Goal: Obtain resource: Download file/media

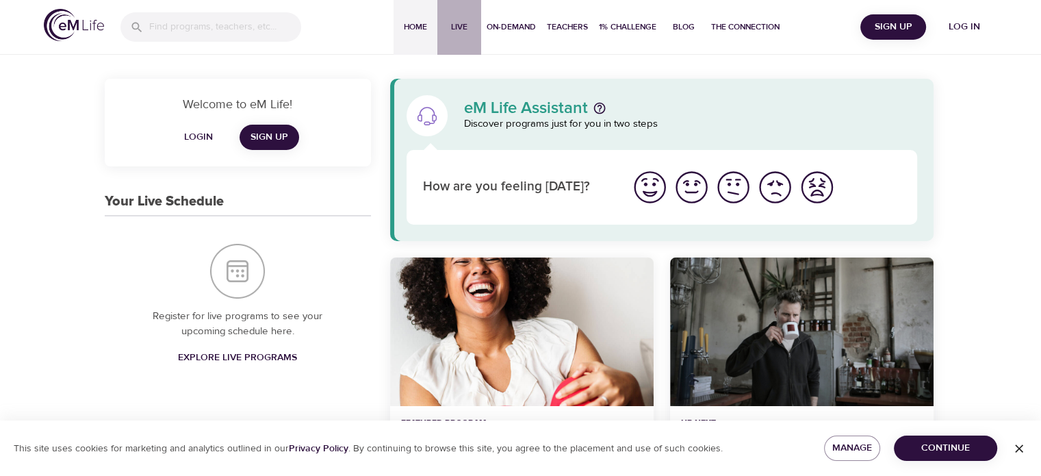
click at [456, 25] on span "Live" at bounding box center [459, 27] width 33 height 14
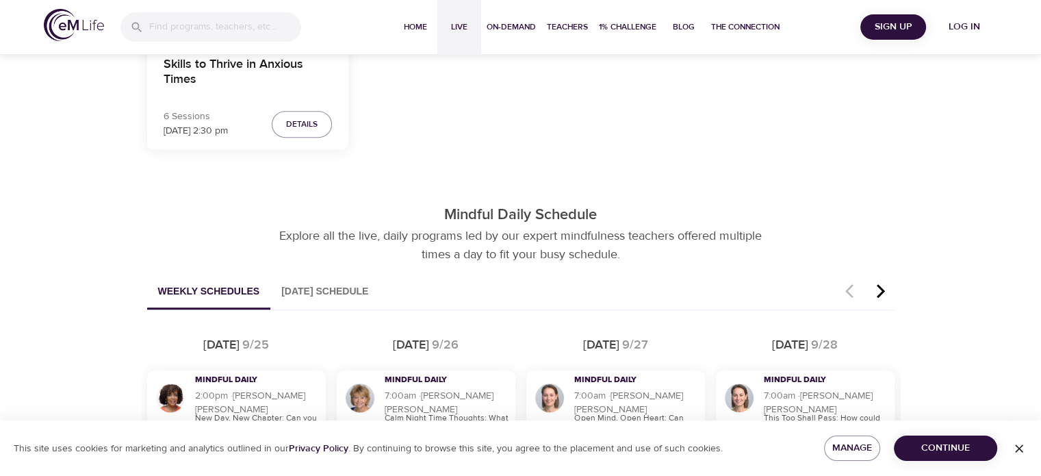
scroll to position [753, 0]
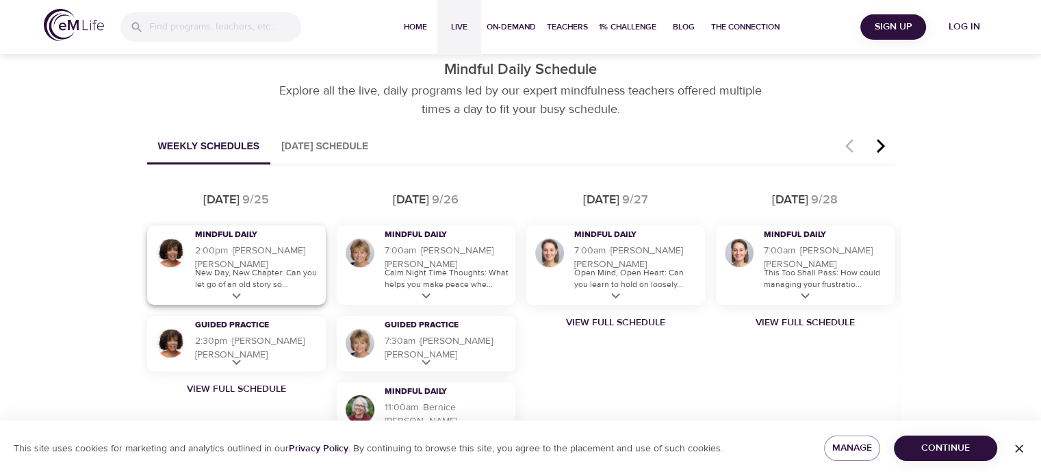
click at [254, 274] on p "New Day, New Chapter: Can you let go of an old story so..." at bounding box center [257, 278] width 124 height 23
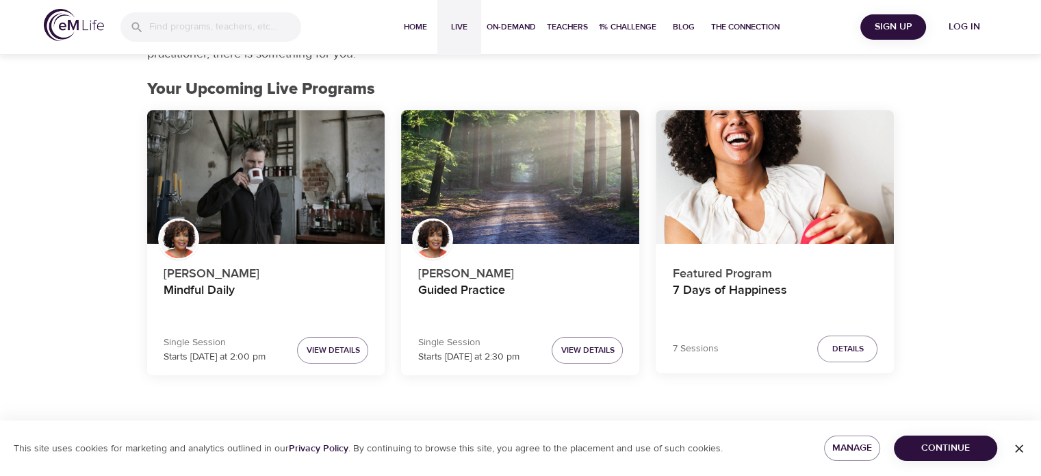
scroll to position [0, 0]
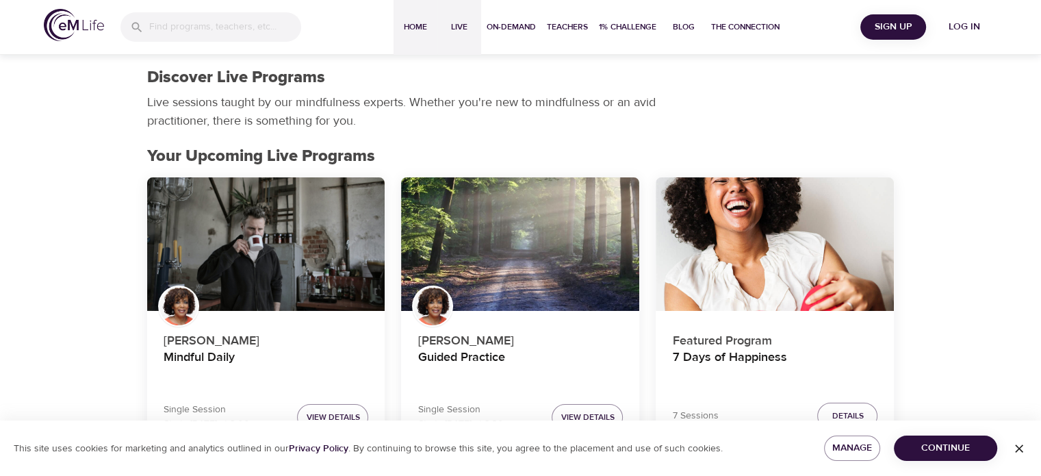
click at [413, 27] on span "Home" at bounding box center [415, 27] width 33 height 14
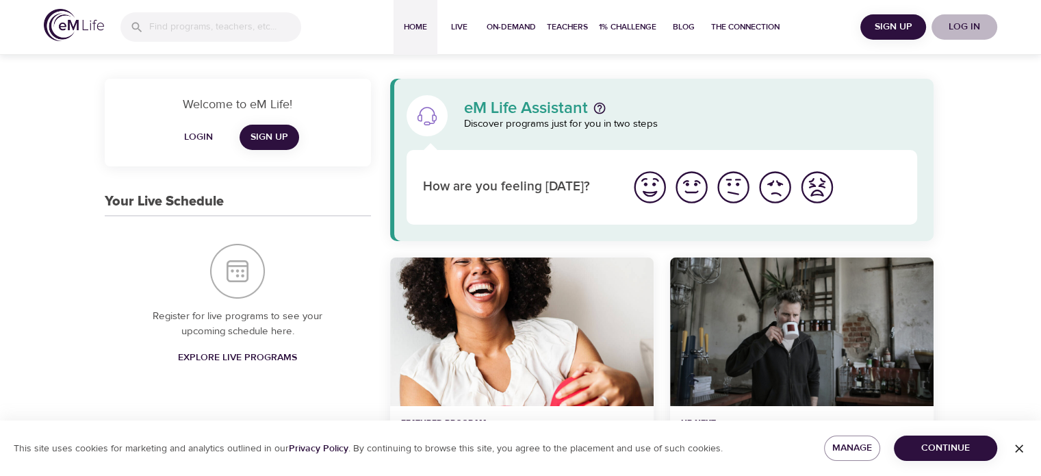
click at [972, 23] on span "Log in" at bounding box center [964, 26] width 55 height 17
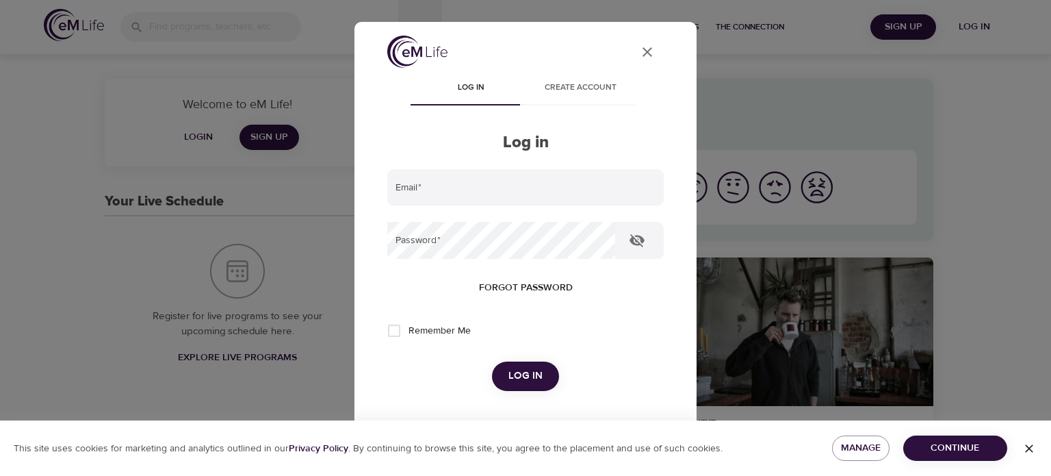
type input "[EMAIL_ADDRESS][DOMAIN_NAME]"
click at [522, 373] on span "Log in" at bounding box center [526, 376] width 34 height 18
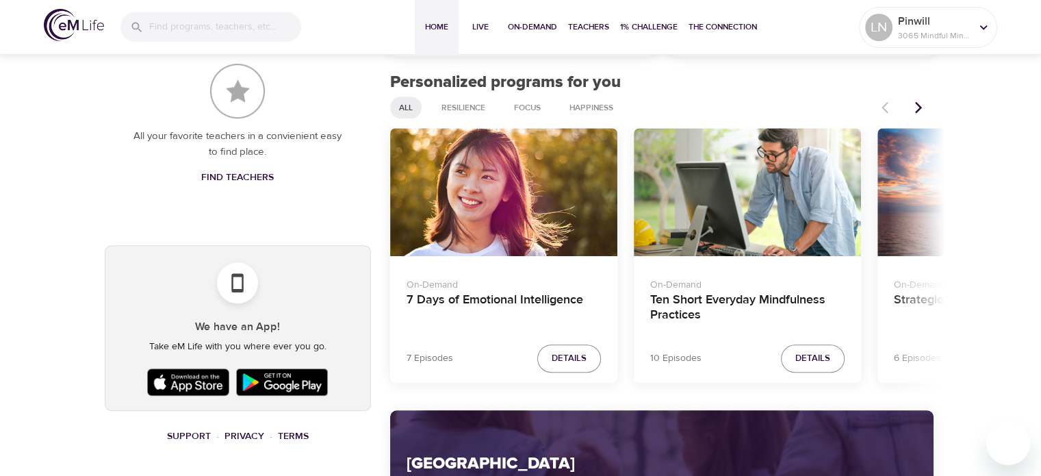
scroll to position [548, 0]
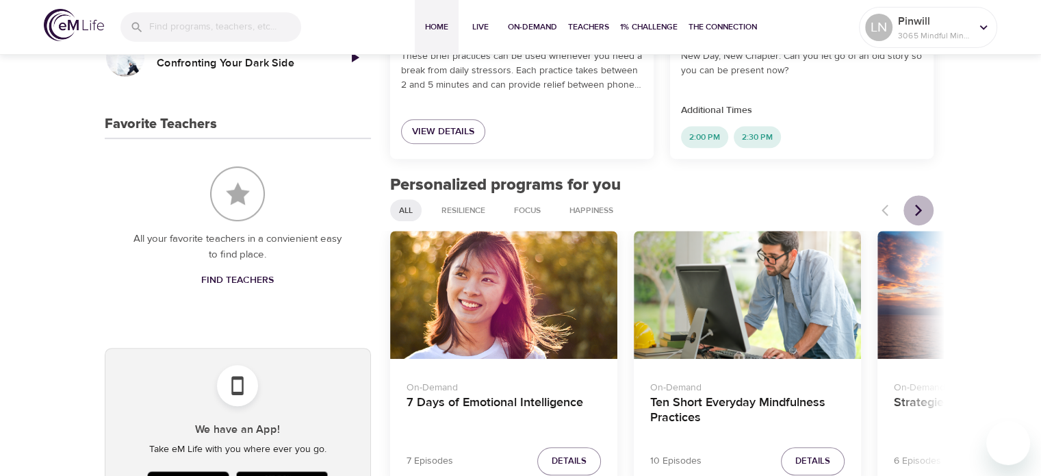
click at [914, 207] on icon "Next items" at bounding box center [919, 210] width 14 height 14
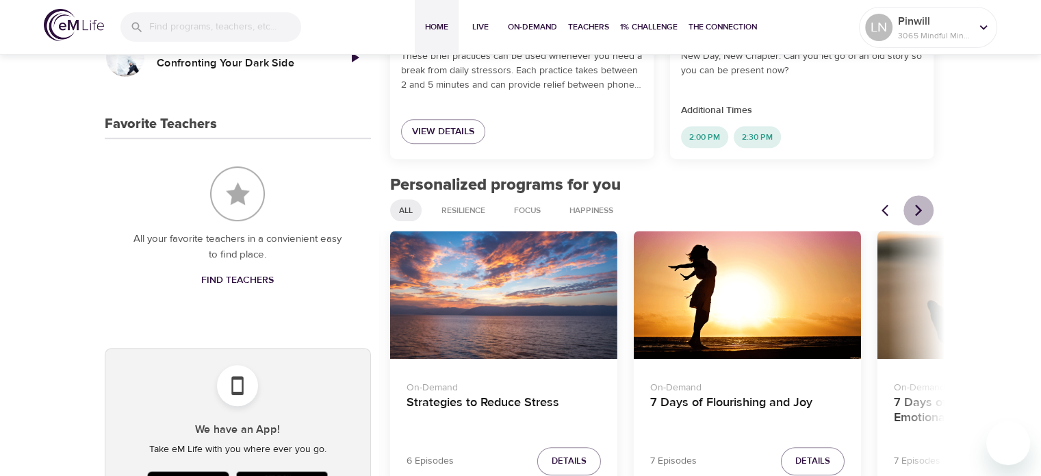
click at [914, 207] on icon "Next items" at bounding box center [919, 210] width 14 height 14
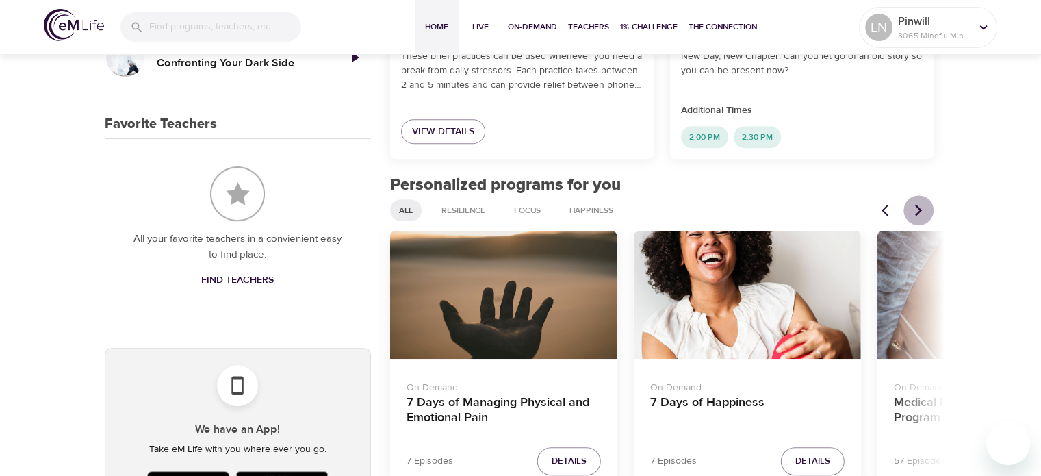
click at [914, 207] on icon "Next items" at bounding box center [919, 210] width 14 height 14
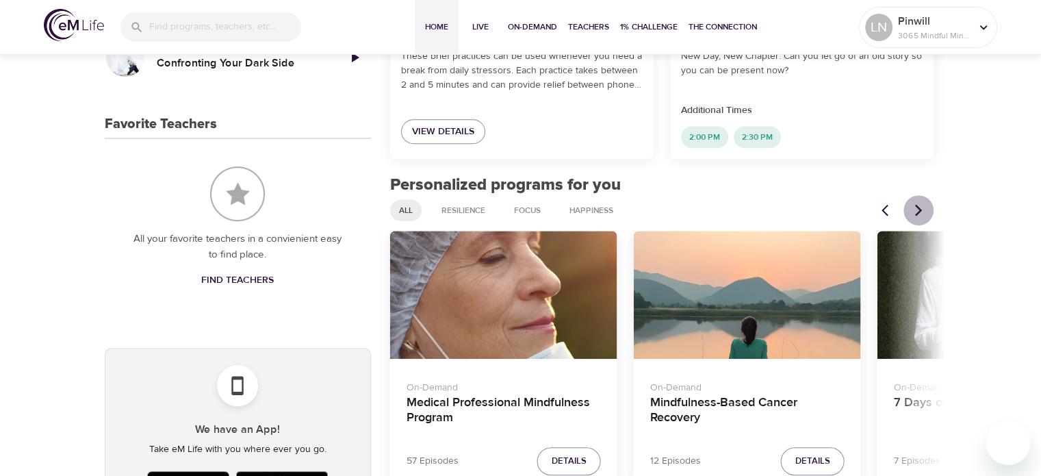
click at [914, 207] on icon "Next items" at bounding box center [919, 210] width 14 height 14
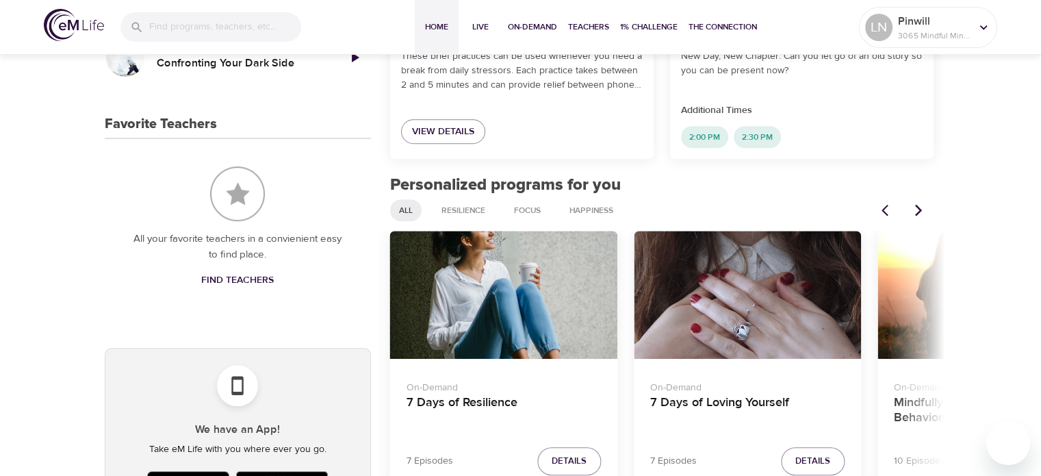
click at [914, 207] on icon "Next items" at bounding box center [919, 210] width 14 height 14
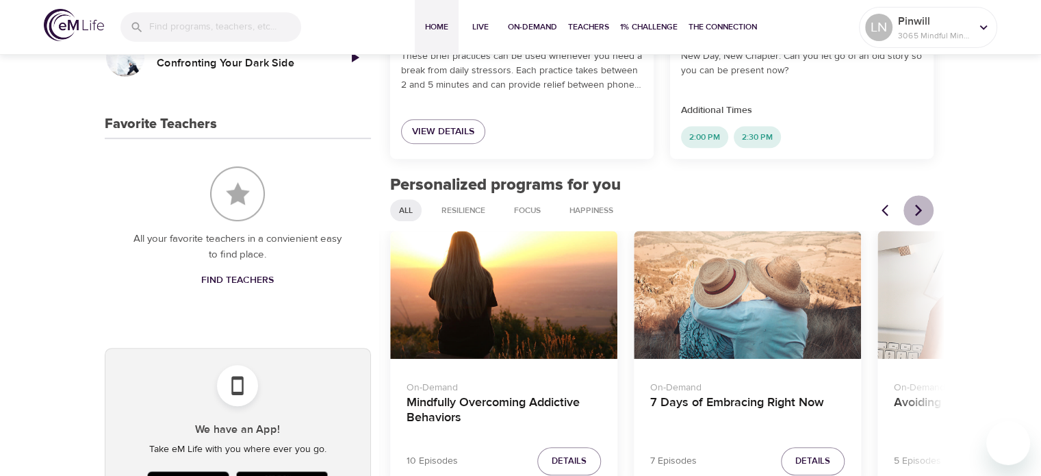
click at [914, 207] on icon "Next items" at bounding box center [919, 210] width 14 height 14
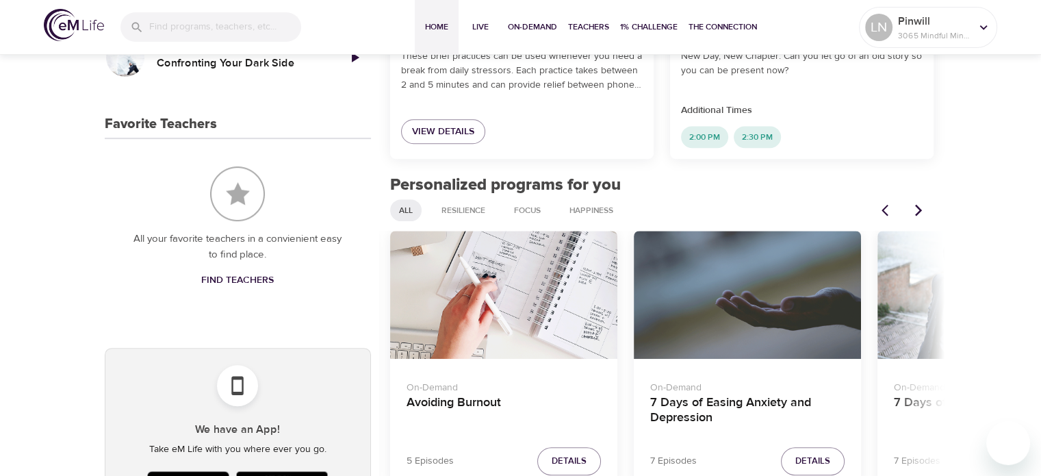
click at [914, 207] on icon "Next items" at bounding box center [919, 210] width 14 height 14
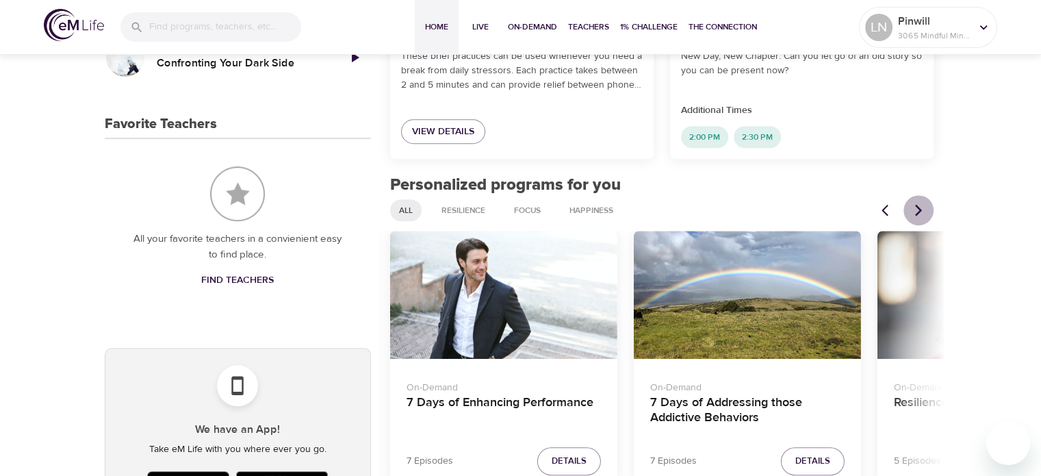
click at [914, 207] on icon "Next items" at bounding box center [919, 210] width 14 height 14
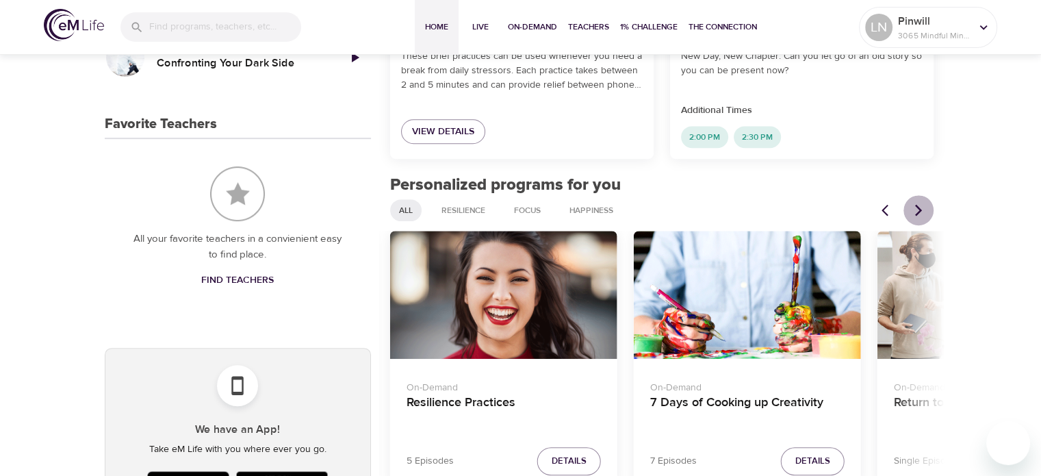
click at [914, 207] on icon "Next items" at bounding box center [919, 210] width 14 height 14
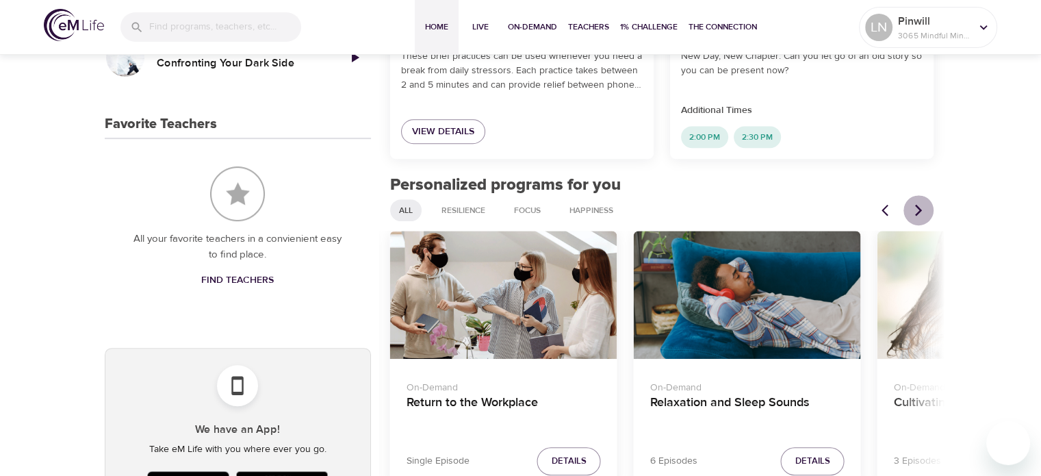
click at [914, 207] on icon "Next items" at bounding box center [919, 210] width 14 height 14
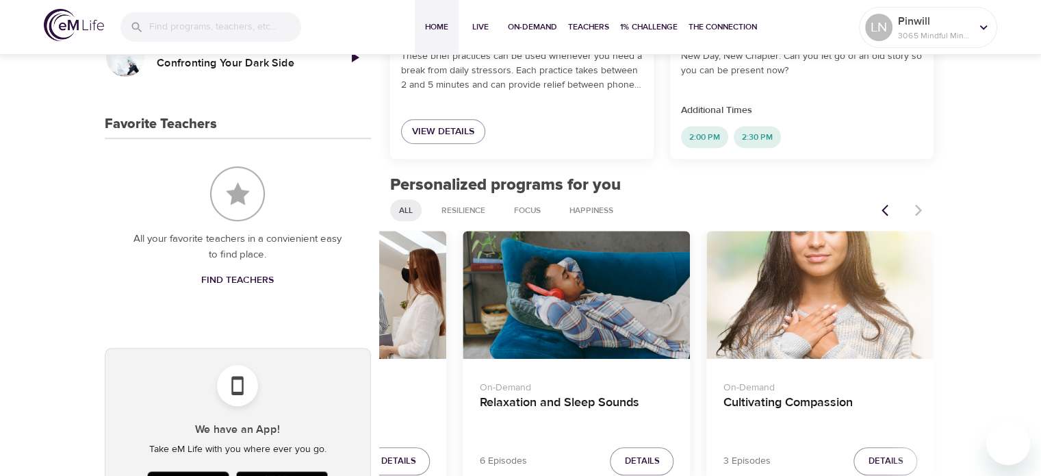
scroll to position [616, 0]
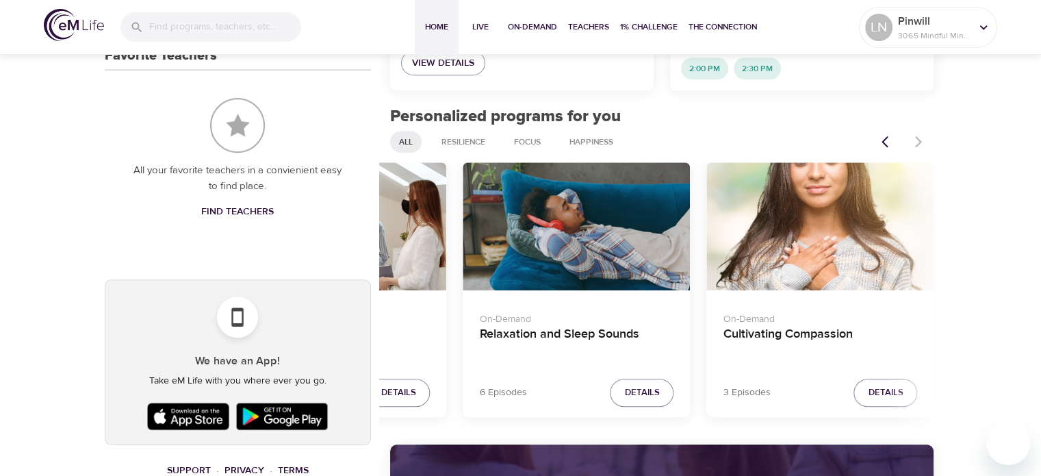
click at [575, 229] on div "Relaxation and Sleep Sounds" at bounding box center [576, 226] width 227 height 128
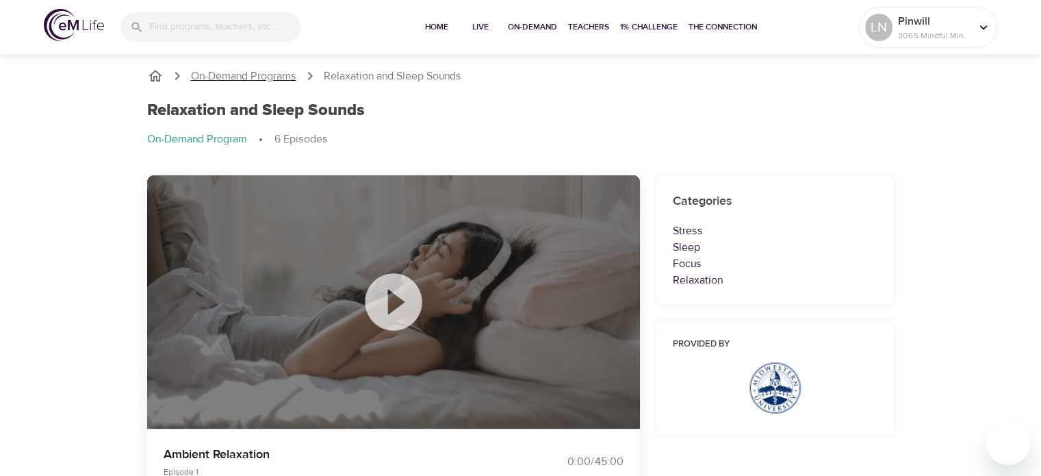
click at [246, 75] on p "On-Demand Programs" at bounding box center [243, 76] width 105 height 16
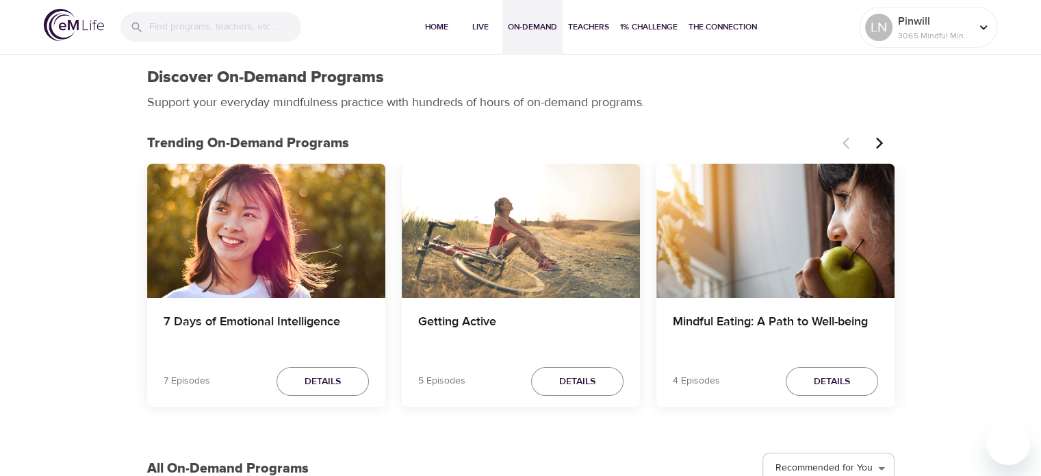
click at [879, 140] on icon "Next items" at bounding box center [878, 143] width 7 height 12
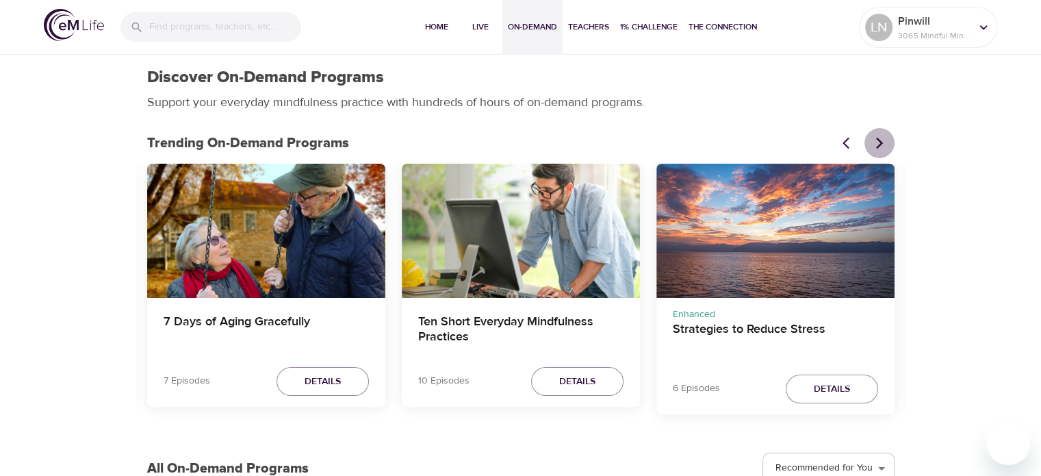
click at [879, 140] on icon "Next items" at bounding box center [878, 143] width 7 height 12
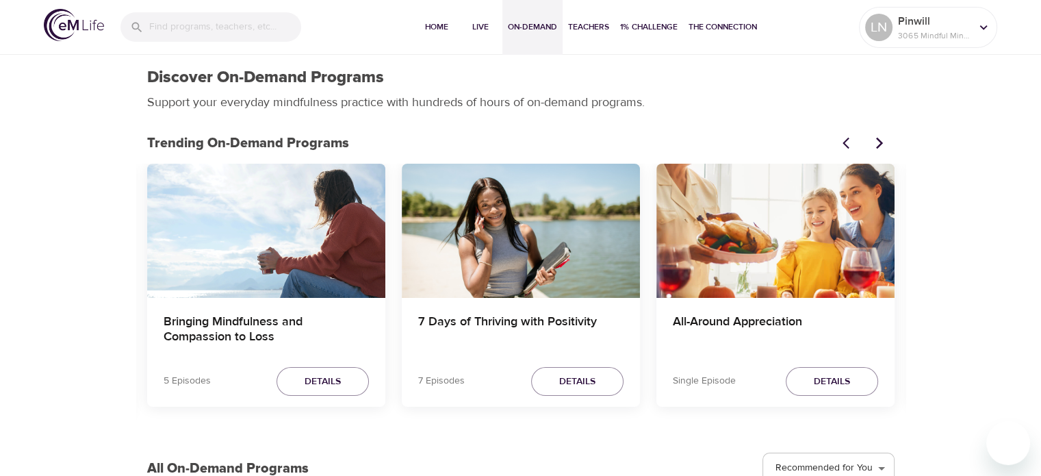
click at [844, 141] on icon "Previous items" at bounding box center [850, 143] width 14 height 14
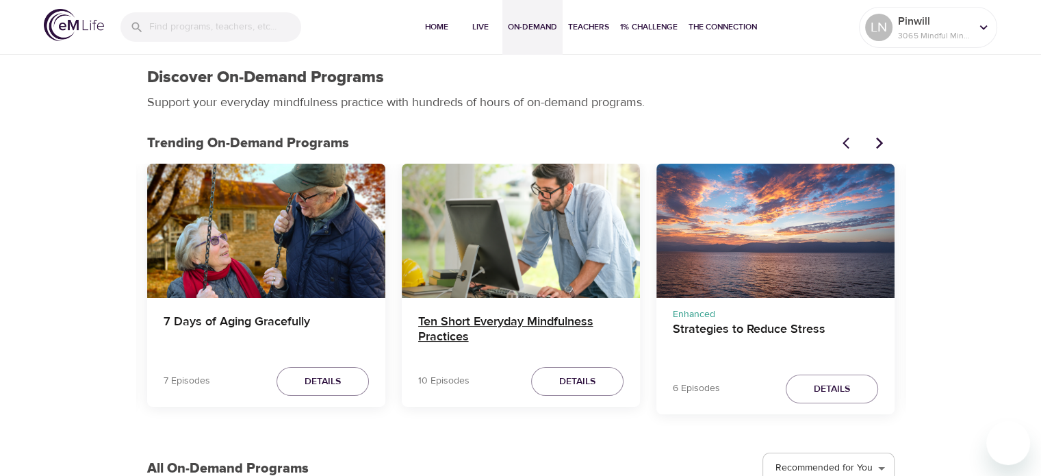
click at [537, 324] on h4 "Ten Short Everyday Mindfulness Practices" at bounding box center [520, 330] width 205 height 33
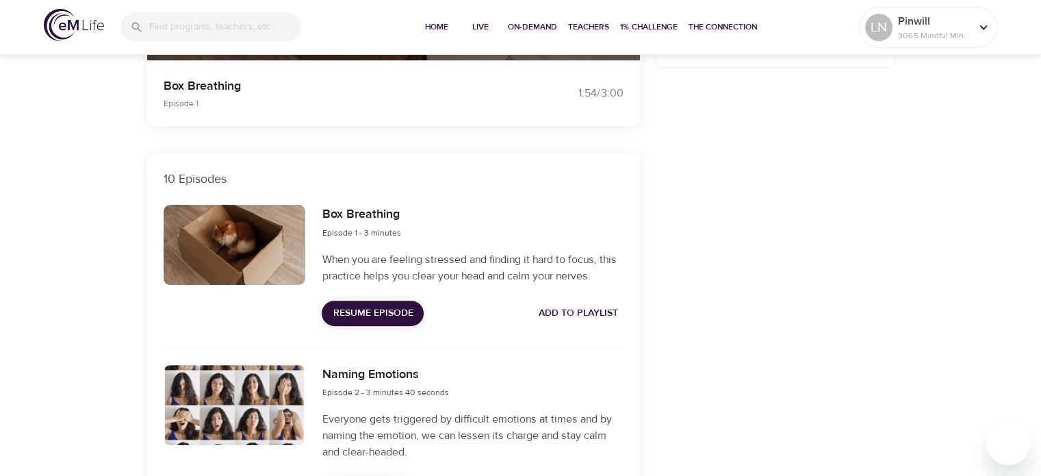
scroll to position [342, 0]
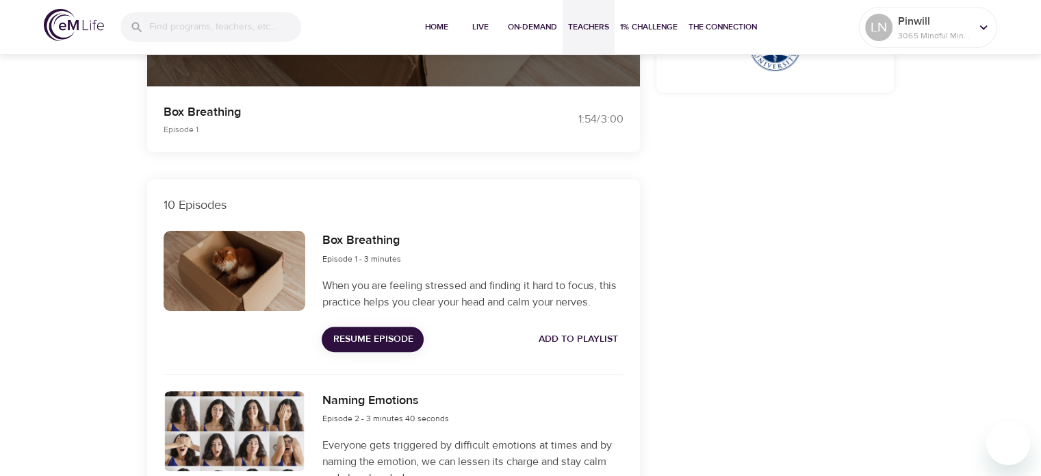
click at [587, 29] on span "Teachers" at bounding box center [588, 27] width 41 height 14
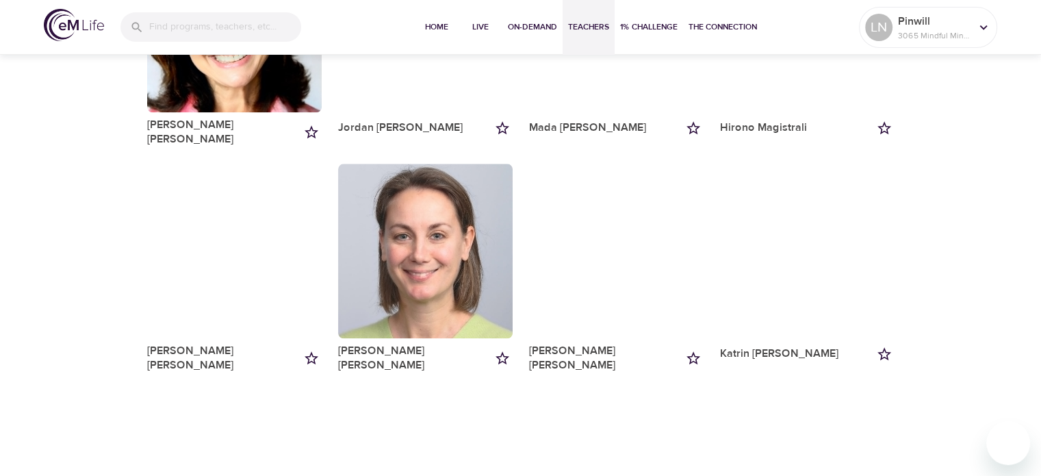
scroll to position [1437, 0]
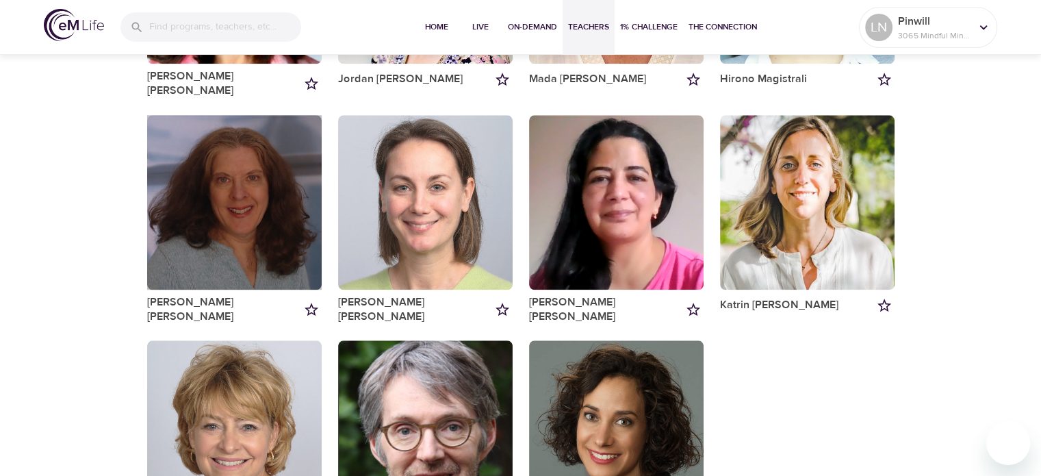
click at [252, 135] on div "button" at bounding box center [234, 202] width 175 height 175
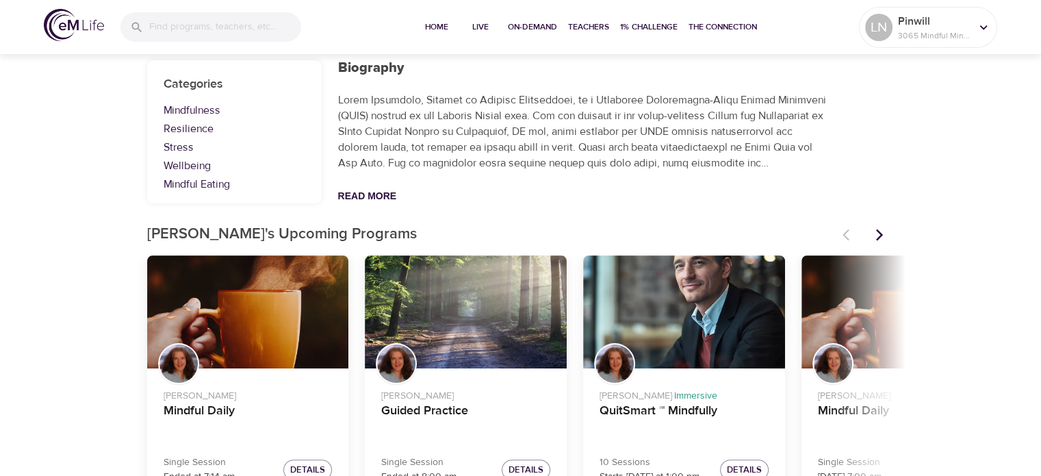
scroll to position [260, 0]
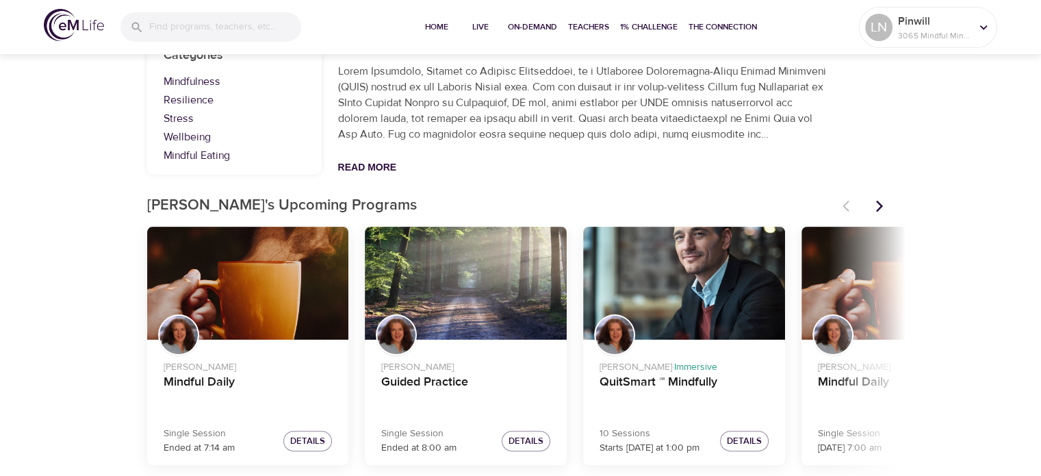
click at [879, 203] on icon "Next items" at bounding box center [878, 206] width 7 height 12
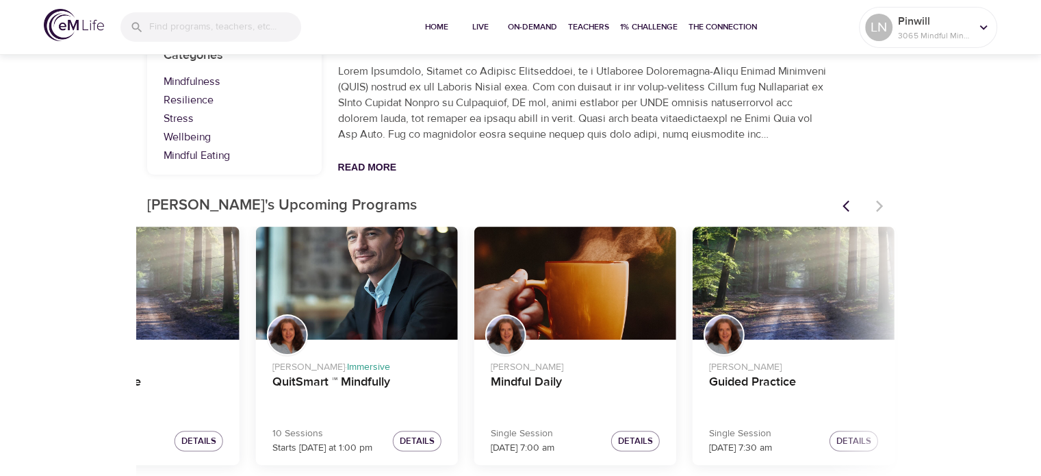
click at [879, 203] on div at bounding box center [864, 206] width 60 height 30
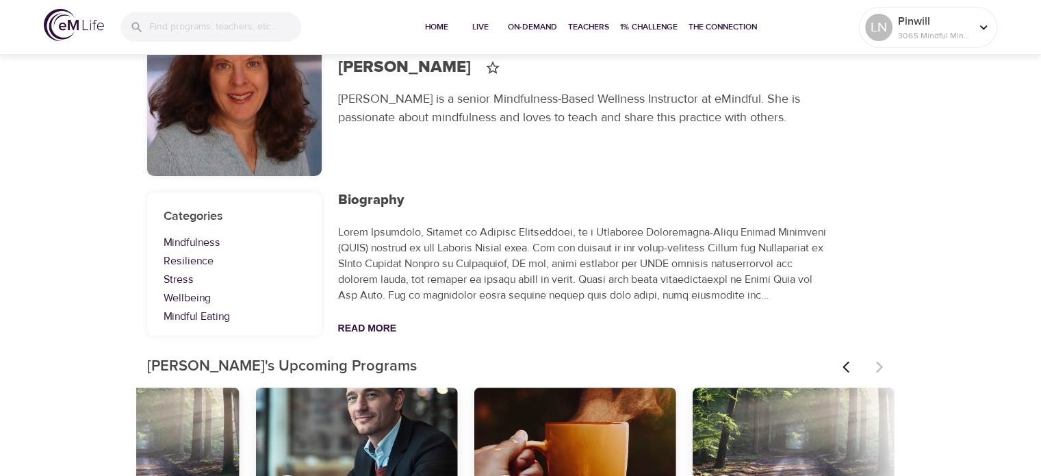
scroll to position [0, 0]
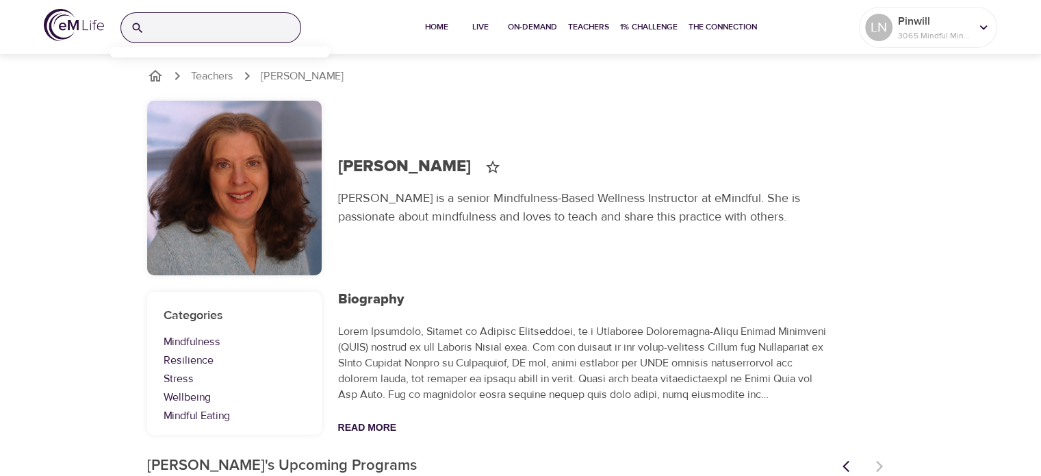
click at [201, 29] on input "search" at bounding box center [225, 27] width 151 height 29
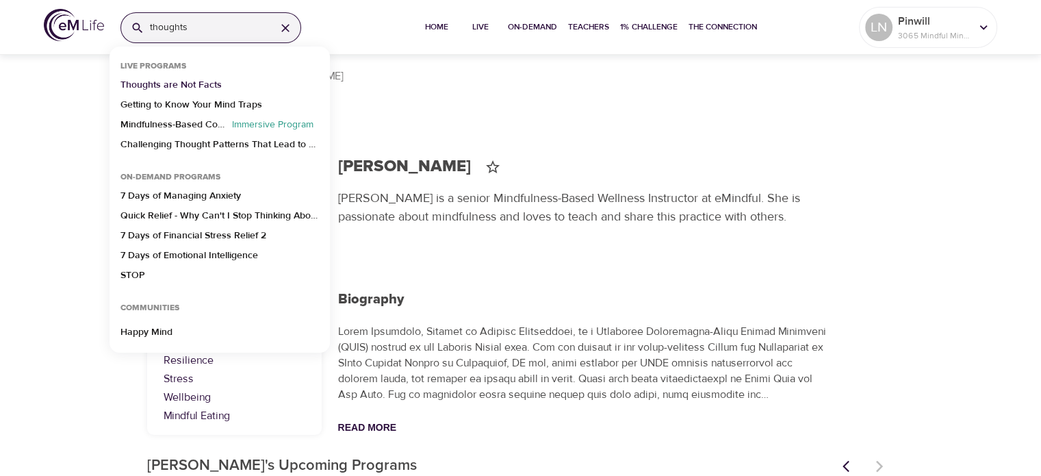
type input "thoughts"
click at [203, 79] on p "Thoughts are Not Facts" at bounding box center [170, 88] width 101 height 20
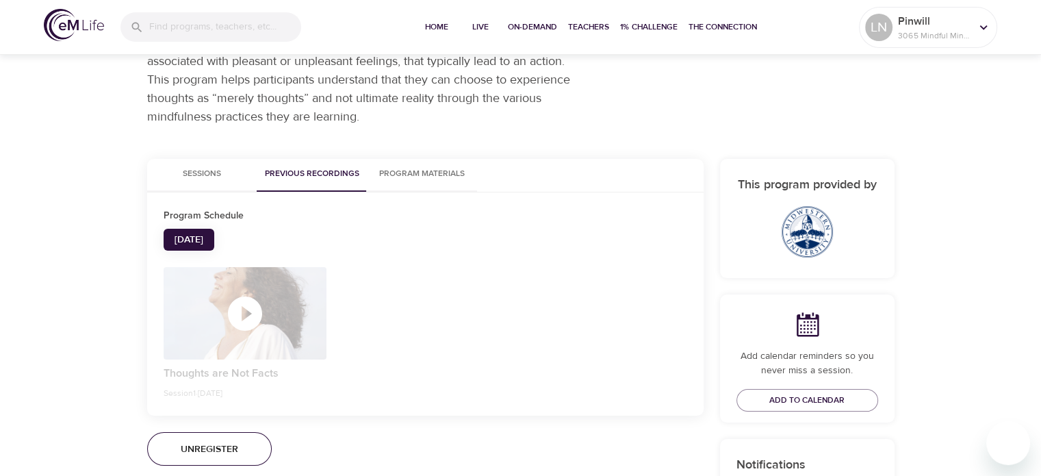
scroll to position [179, 0]
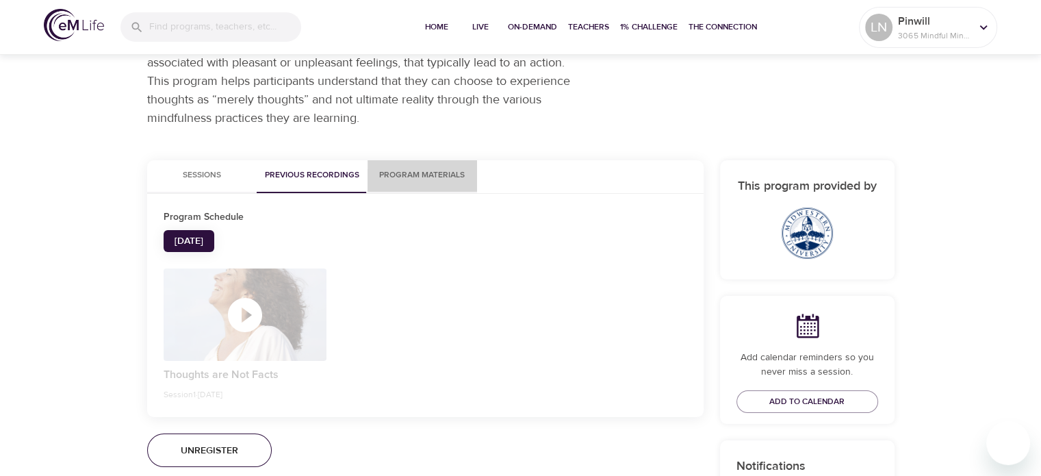
click at [424, 179] on span "Program Materials" at bounding box center [422, 175] width 93 height 14
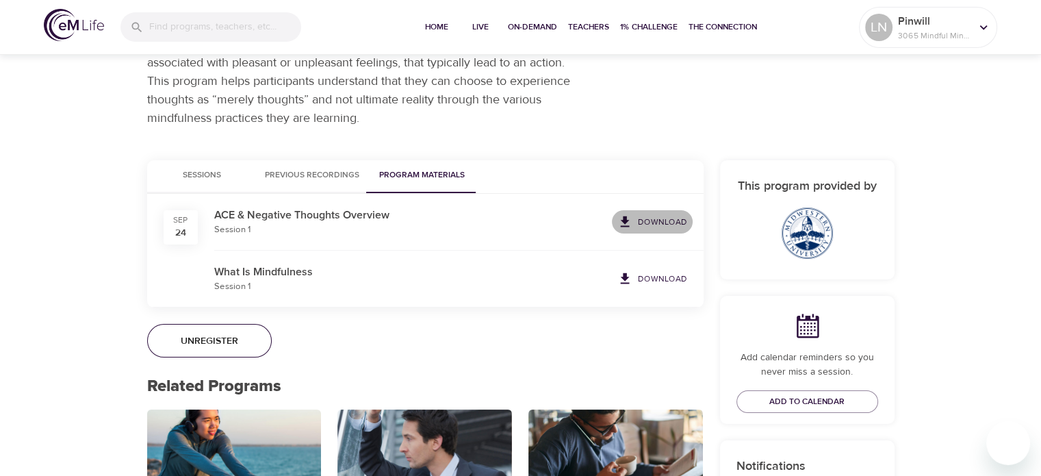
click at [658, 218] on p "Download" at bounding box center [662, 222] width 49 height 12
